Goal: Book appointment/travel/reservation

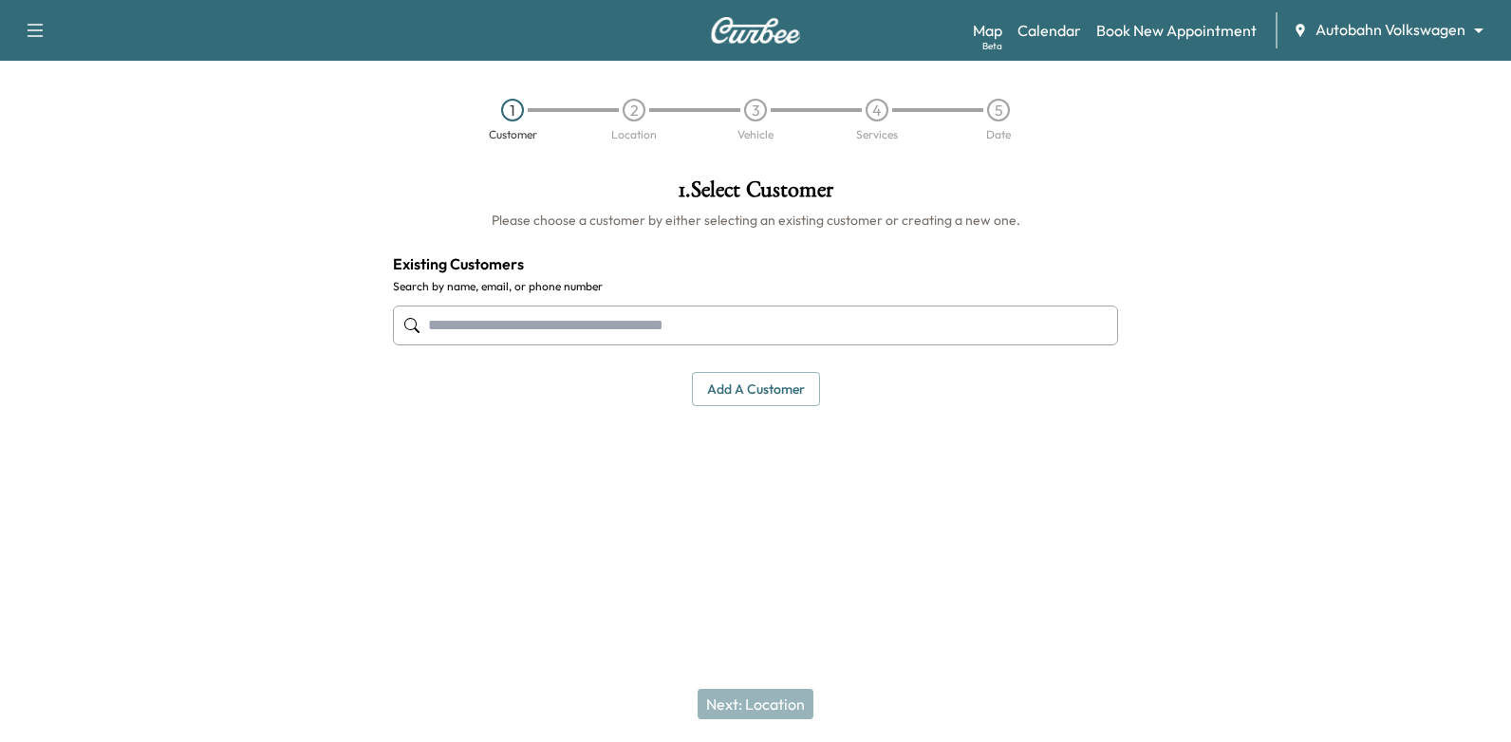
click at [1410, 23] on body "Support Log Out Map Beta Calendar Book New Appointment Autobahn Volkswagen ****…" at bounding box center [755, 371] width 1511 height 742
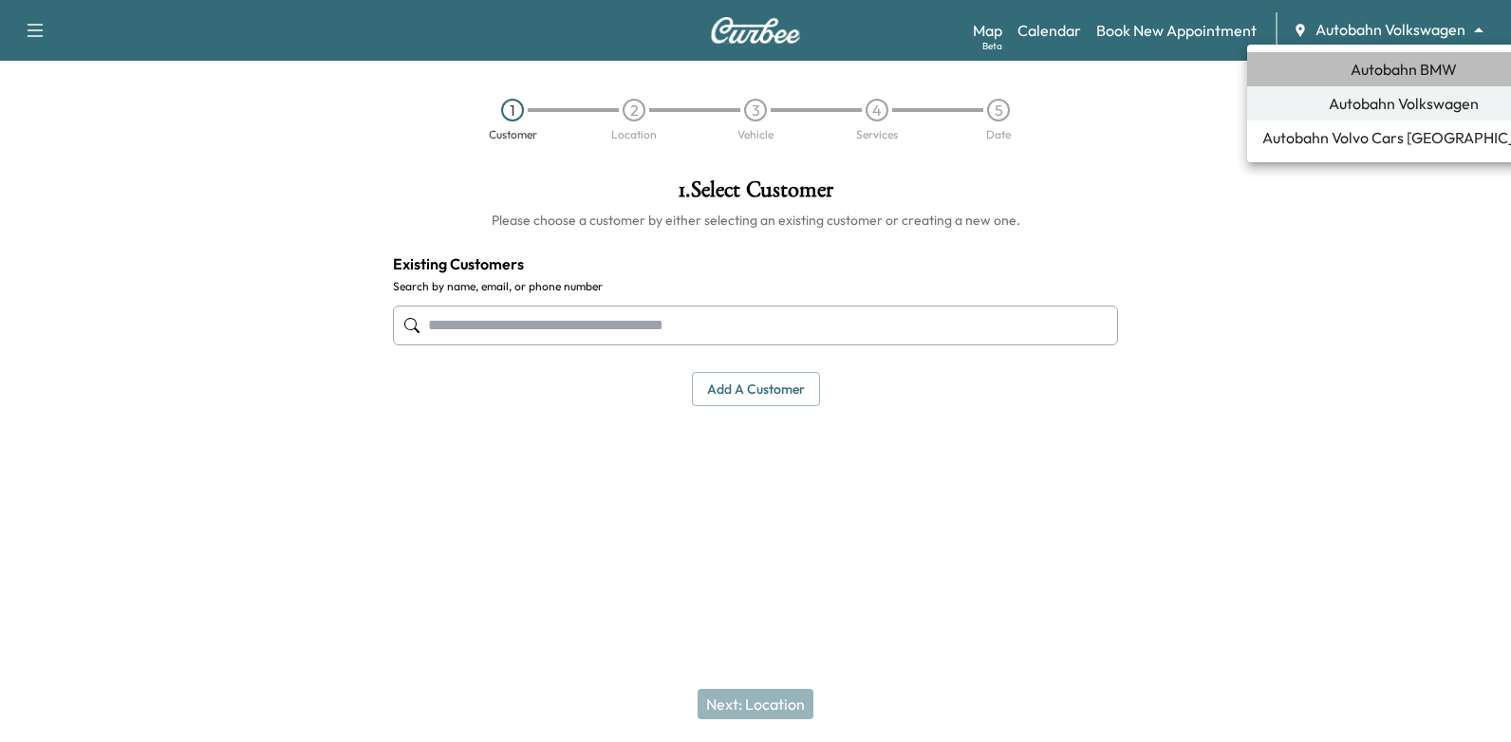
click at [1381, 68] on span "Autobahn BMW" at bounding box center [1403, 69] width 106 height 23
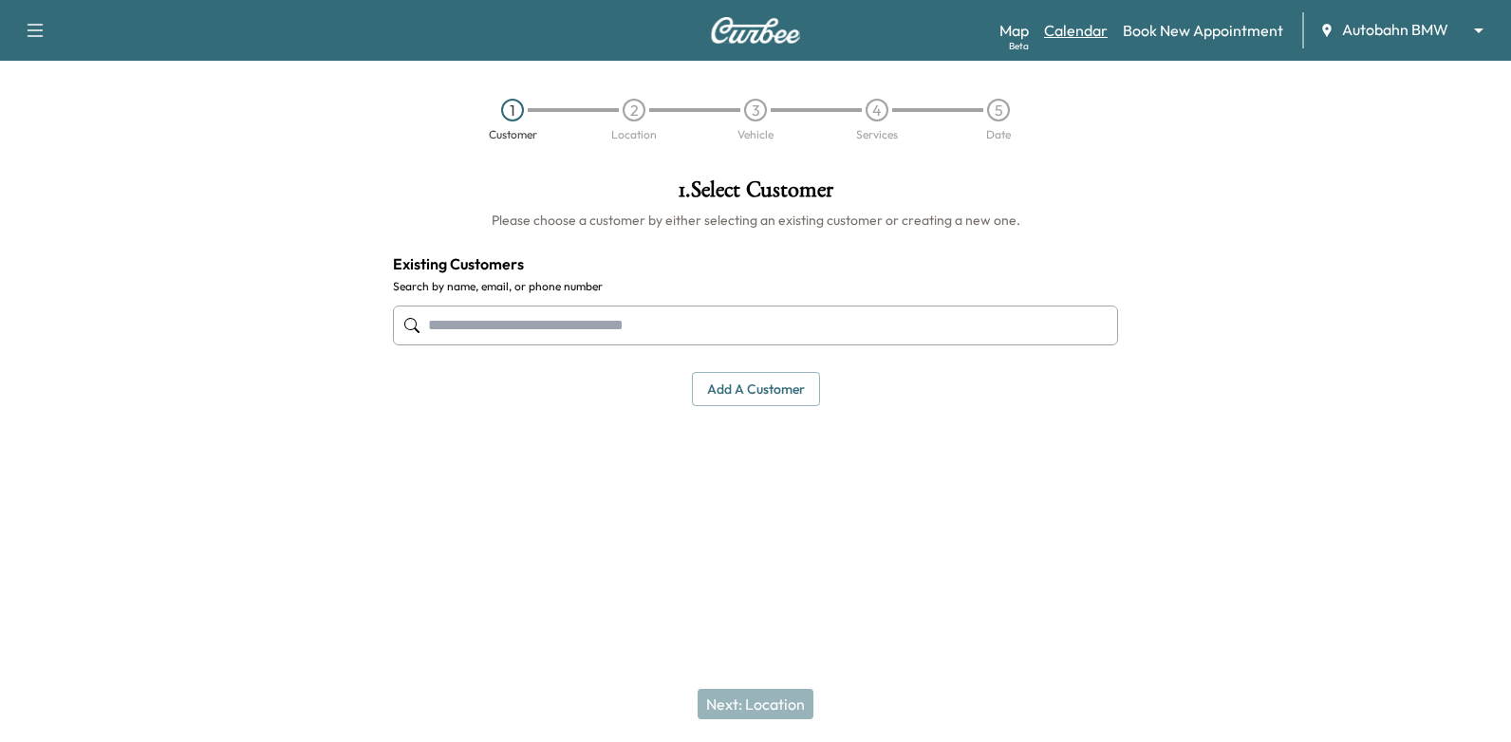
click at [1073, 27] on link "Calendar" at bounding box center [1076, 30] width 64 height 23
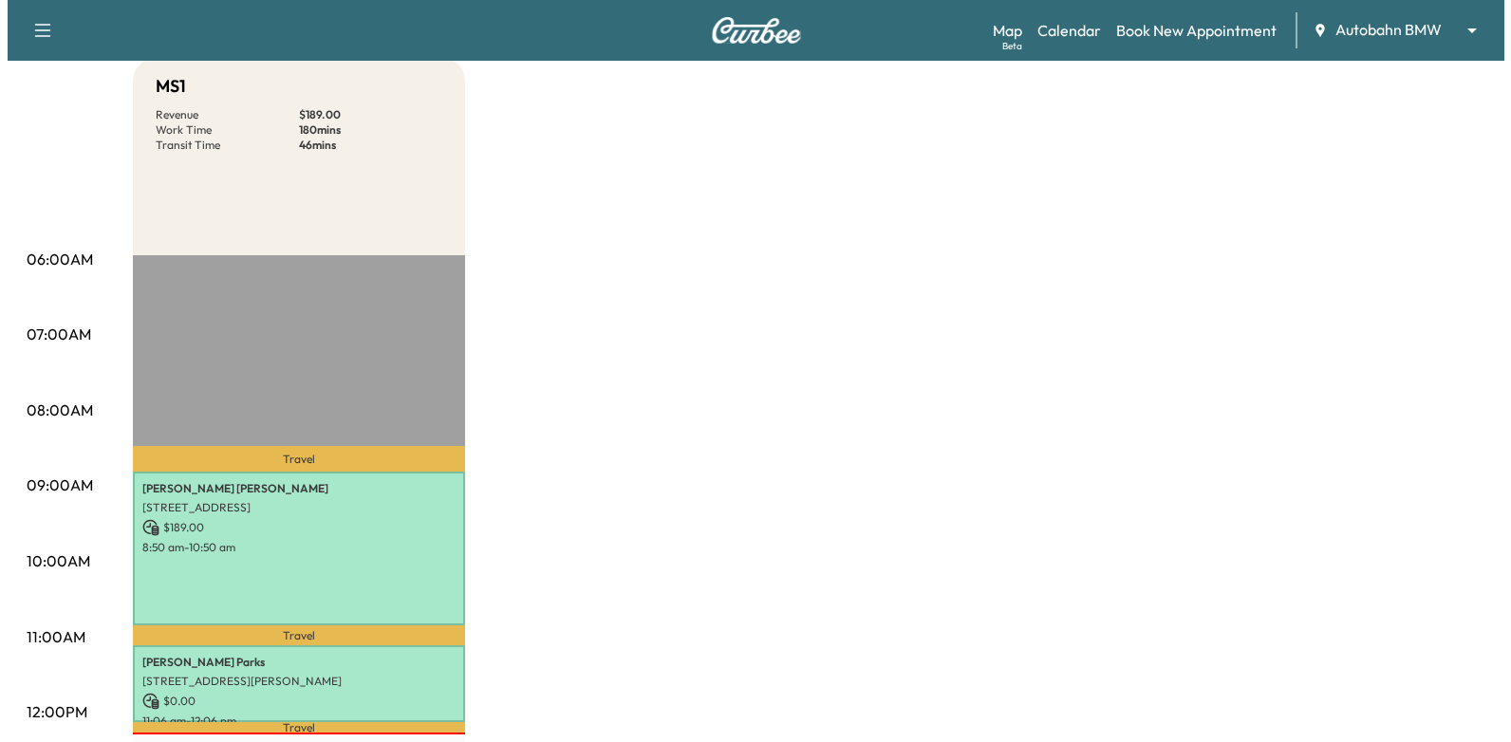
scroll to position [569, 0]
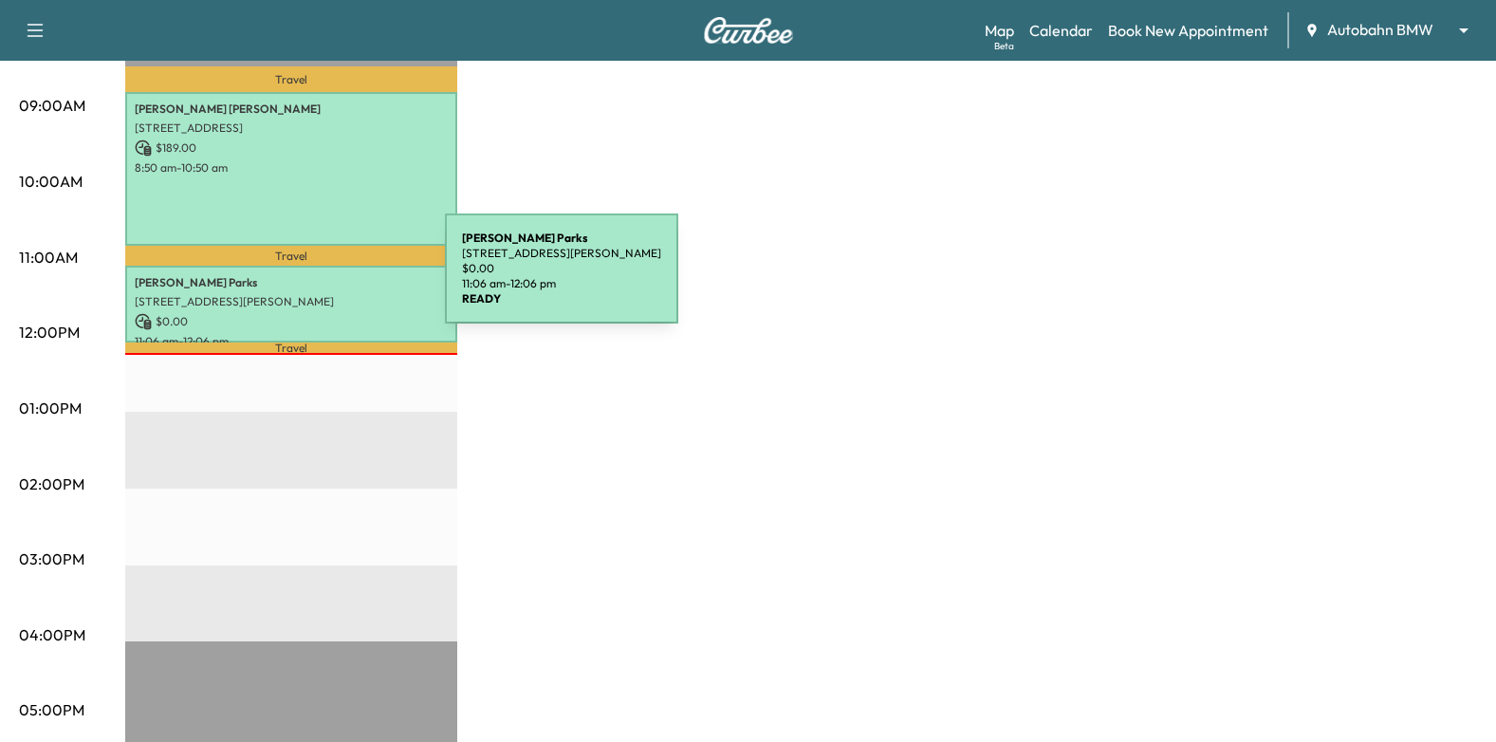
click at [303, 280] on p "[PERSON_NAME]" at bounding box center [291, 282] width 313 height 15
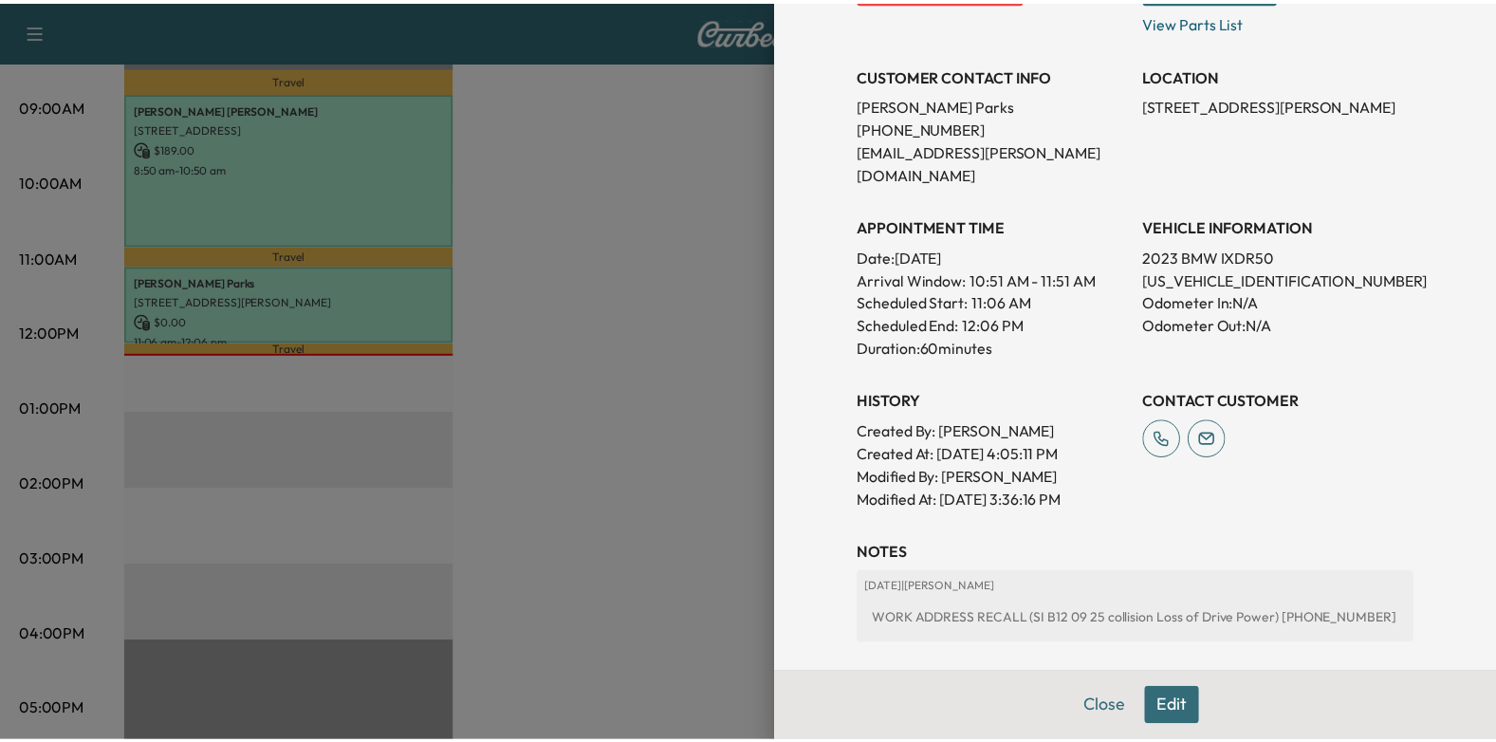
scroll to position [474, 0]
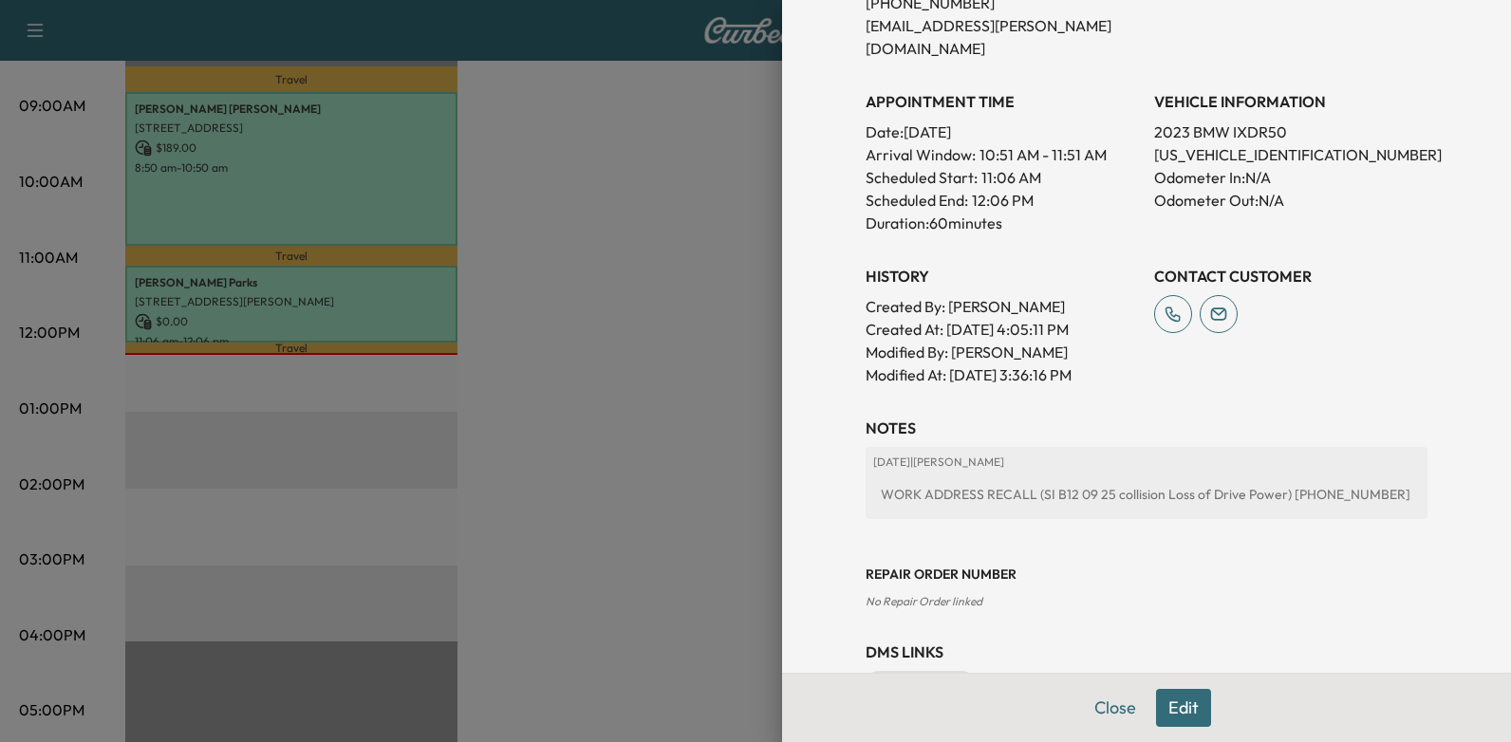
click at [437, 268] on div at bounding box center [755, 371] width 1511 height 742
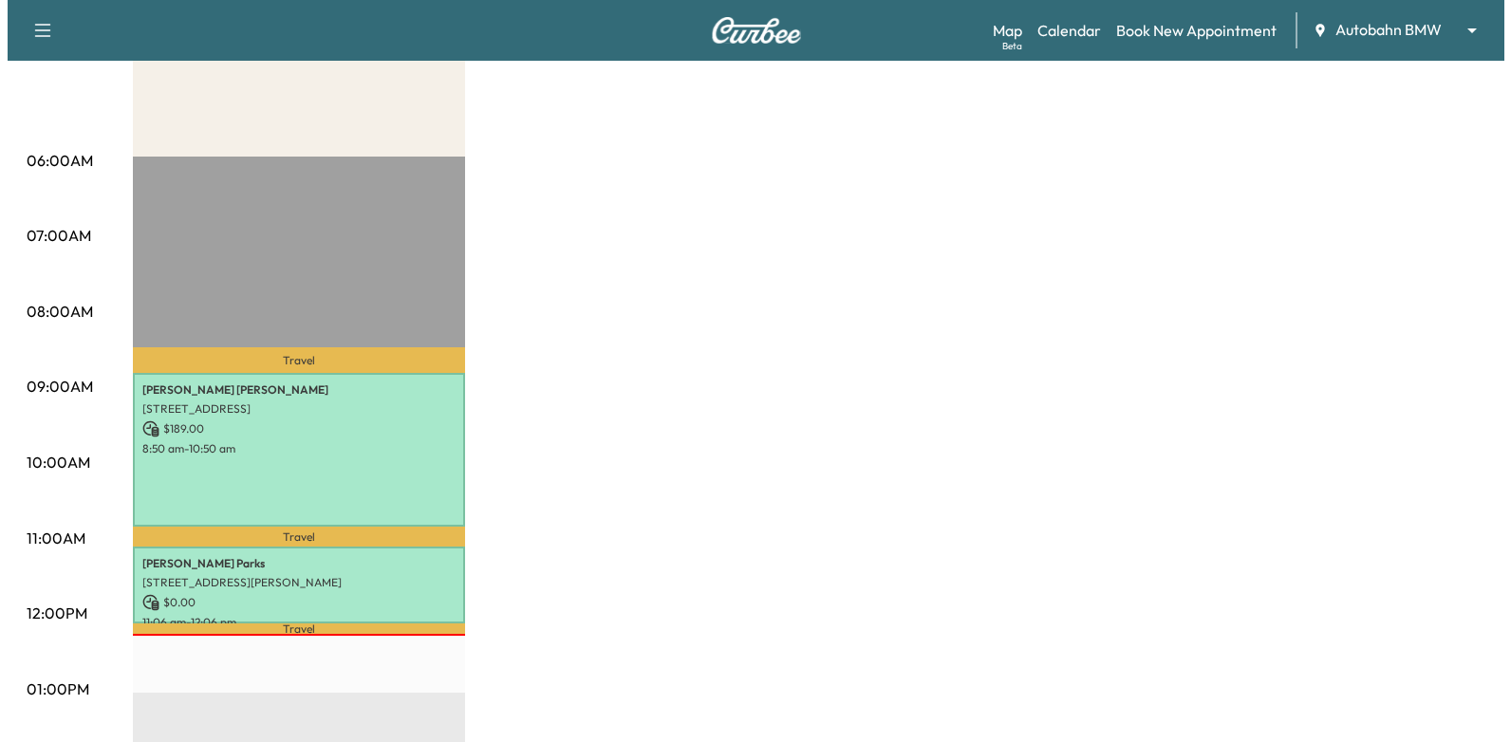
scroll to position [285, 0]
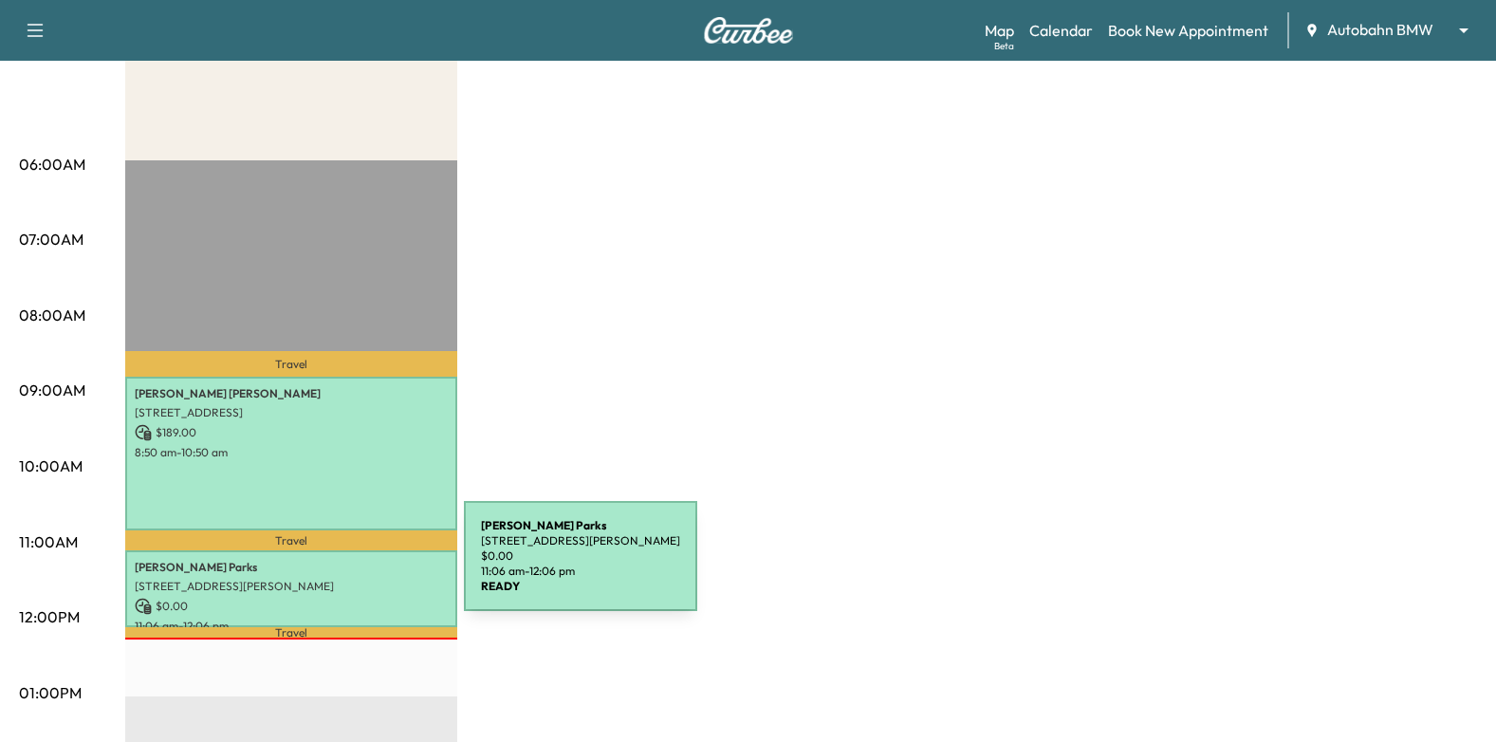
click at [295, 583] on p "[STREET_ADDRESS][PERSON_NAME]" at bounding box center [291, 586] width 313 height 15
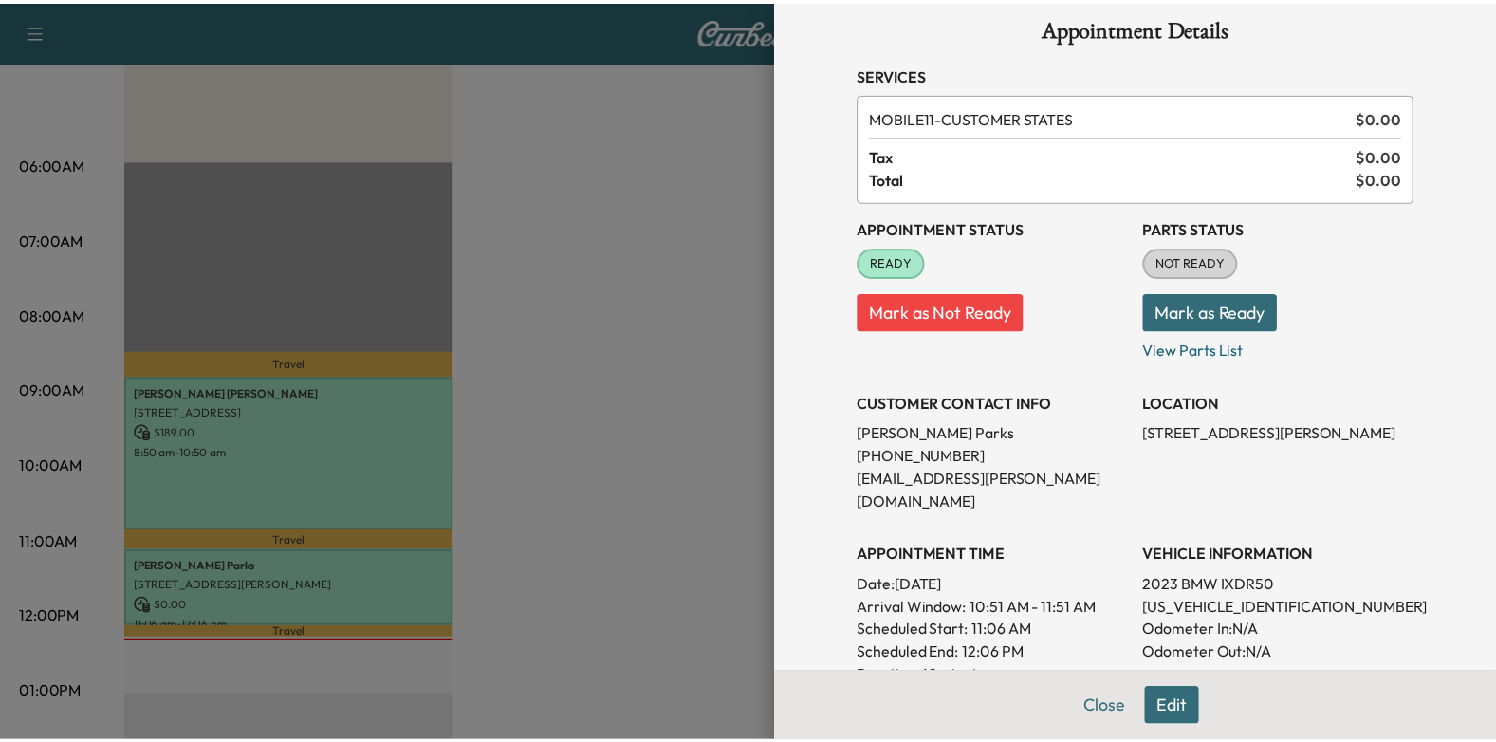
scroll to position [0, 0]
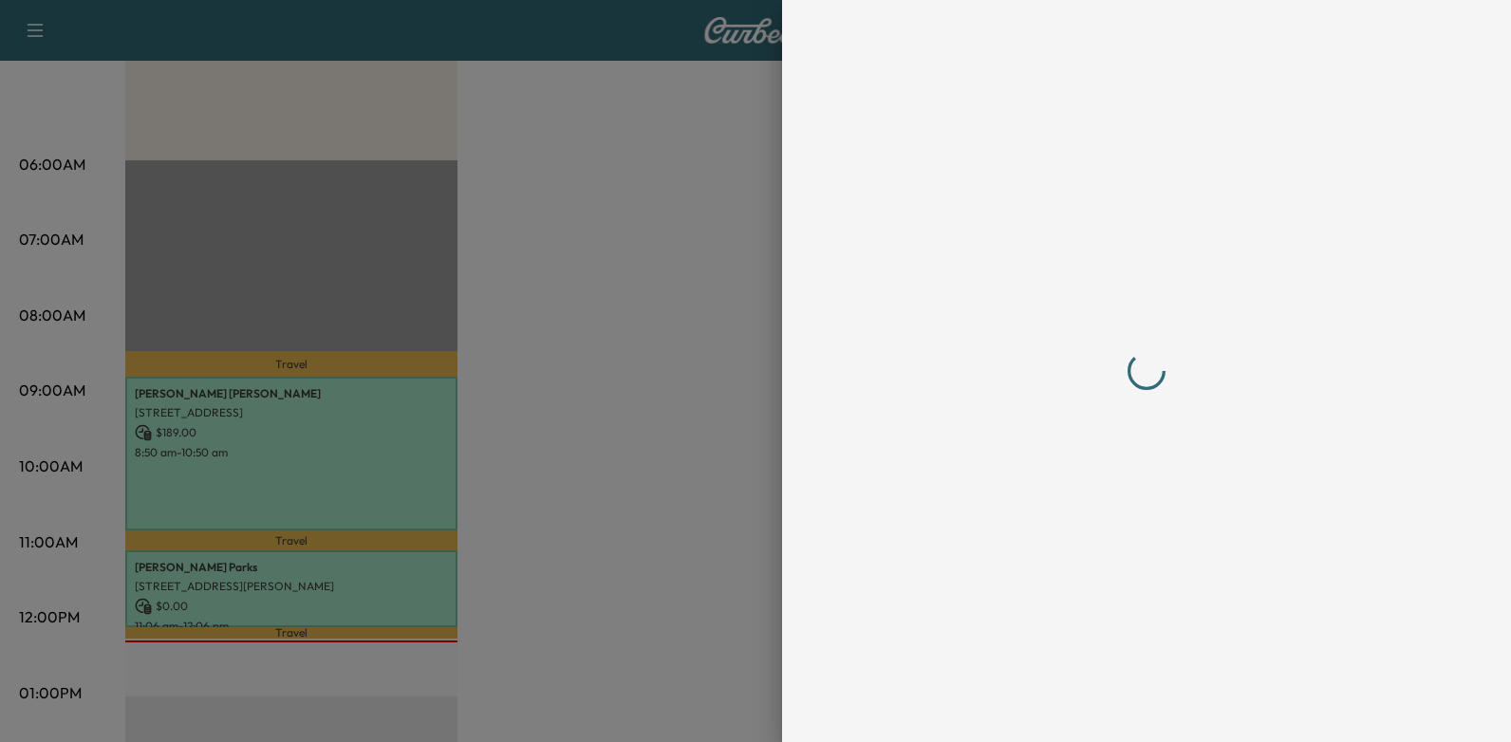
click at [464, 239] on div at bounding box center [755, 371] width 1511 height 742
